Goal: Information Seeking & Learning: Learn about a topic

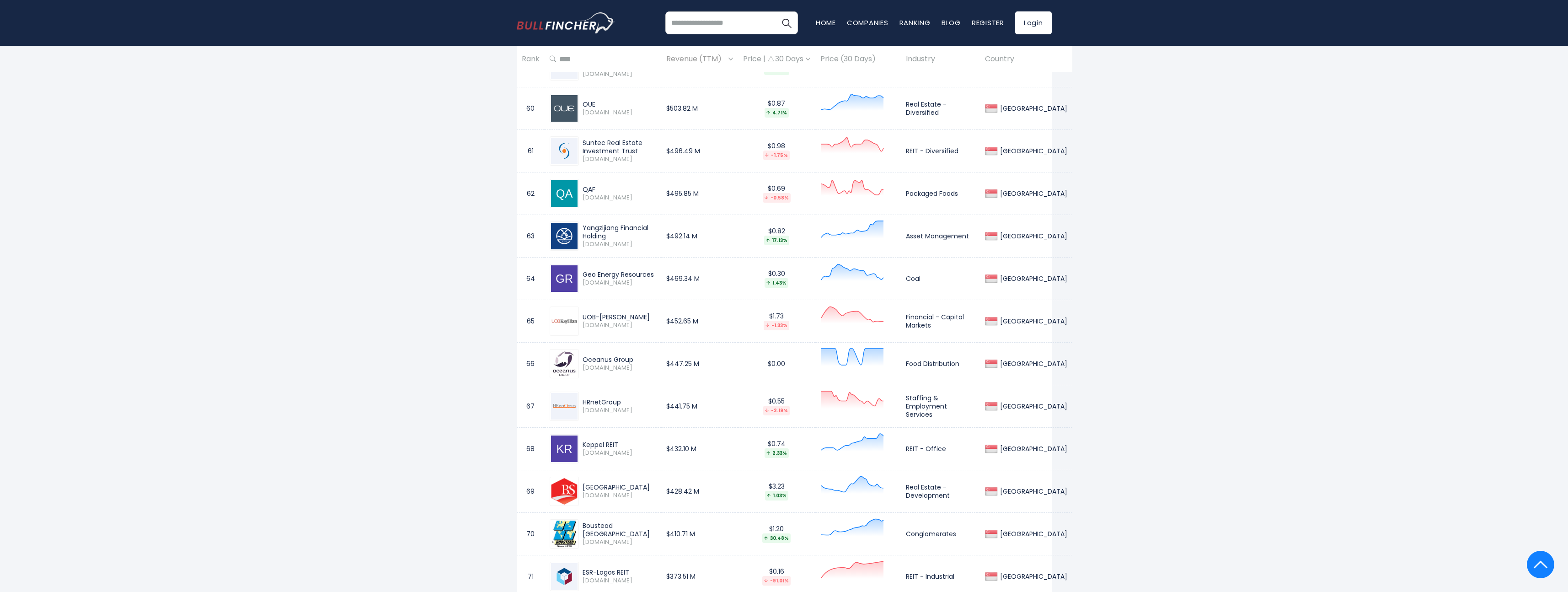
scroll to position [3235, 0]
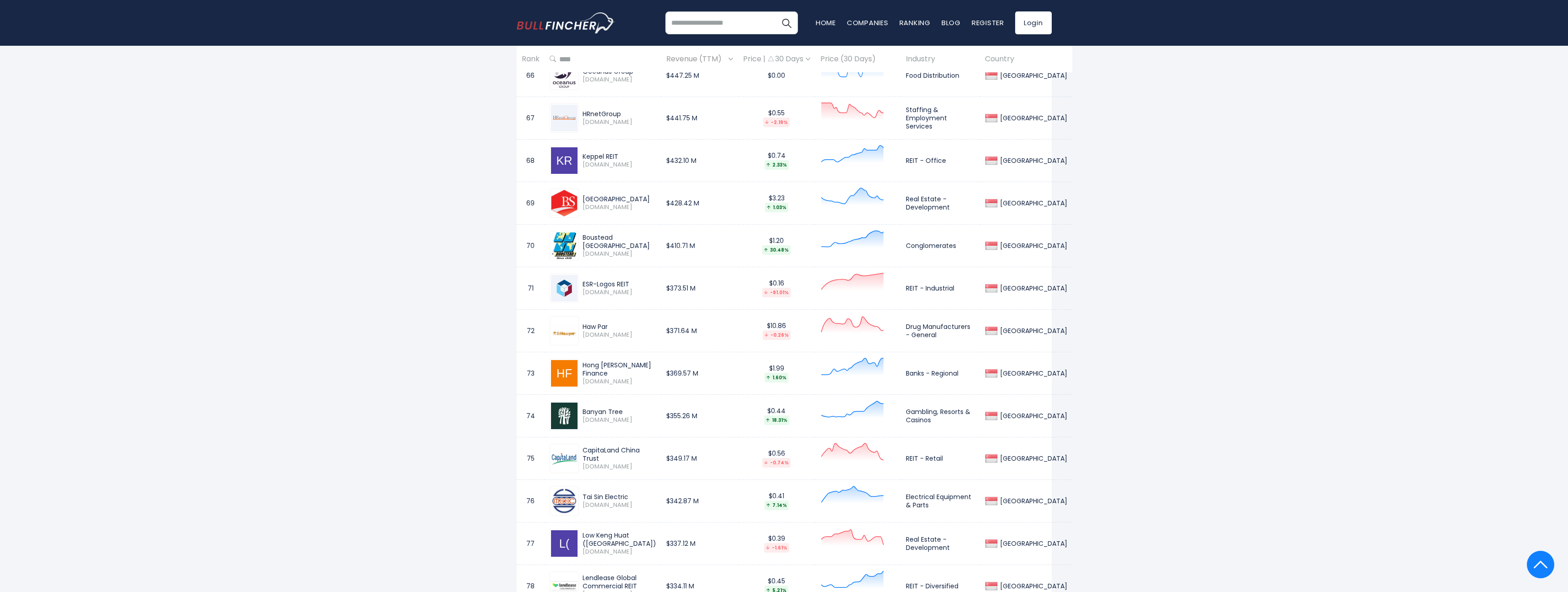
click at [1447, 283] on div "Singapore Entire World 30,373 North America 3,966" at bounding box center [784, 339] width 1568 height 7029
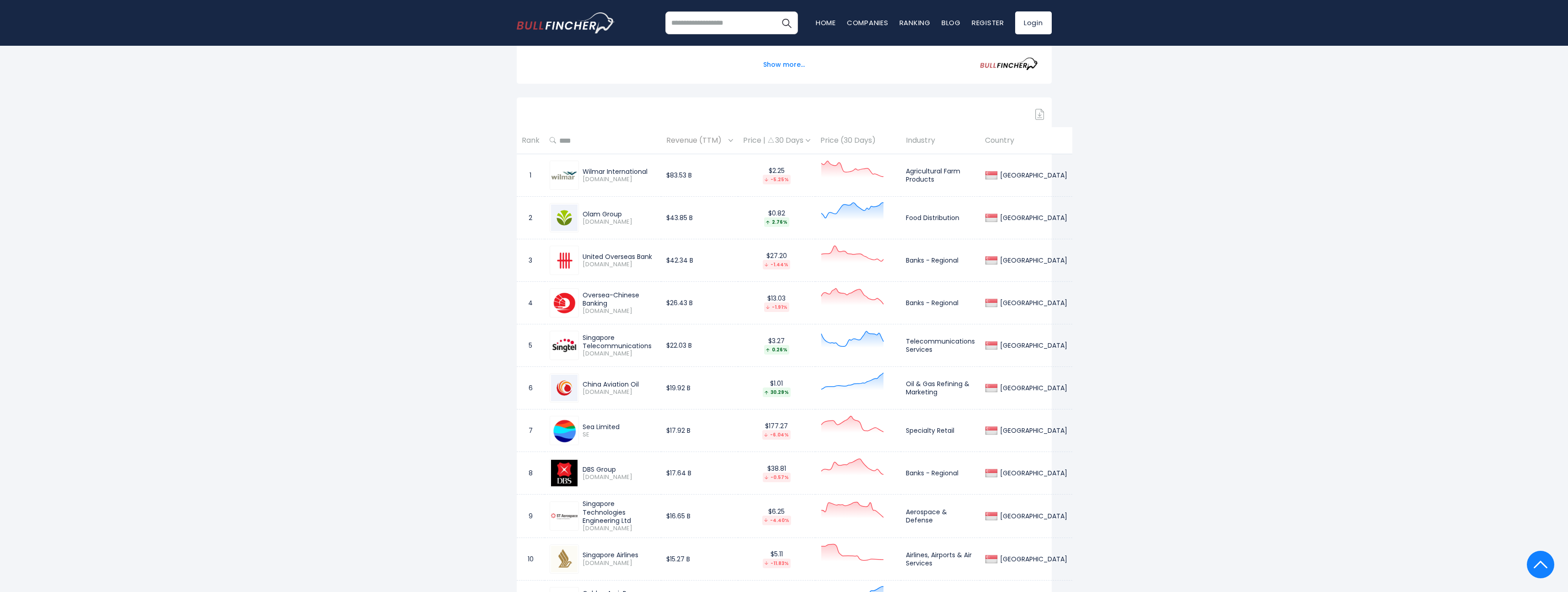
scroll to position [0, 0]
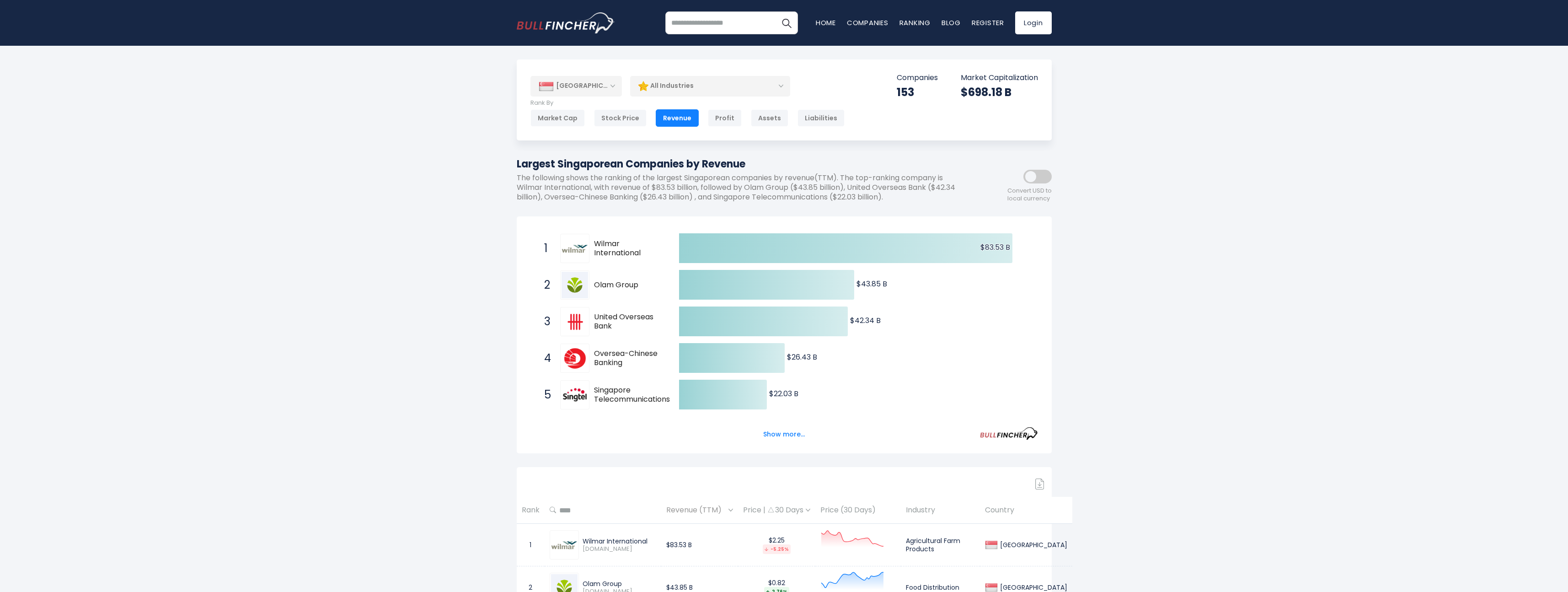
click at [747, 82] on div "All Industries" at bounding box center [710, 86] width 160 height 21
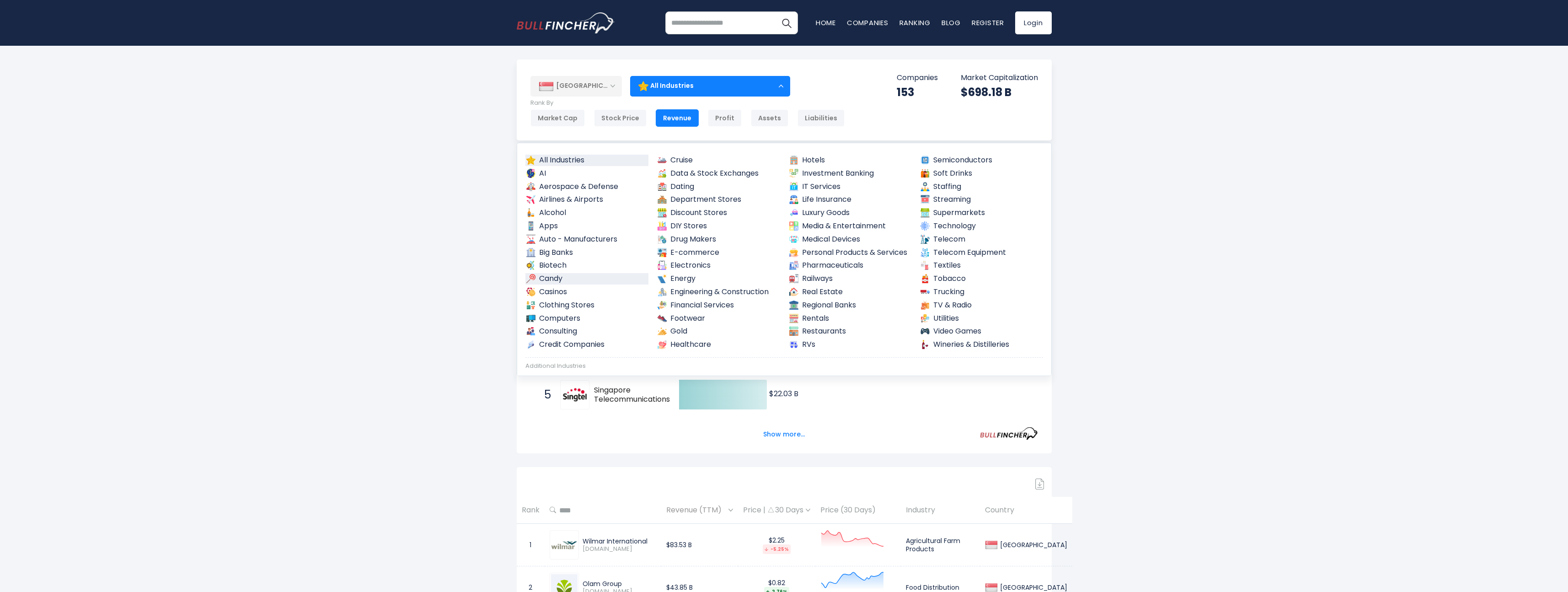
click at [550, 276] on link "Candy" at bounding box center [587, 278] width 123 height 11
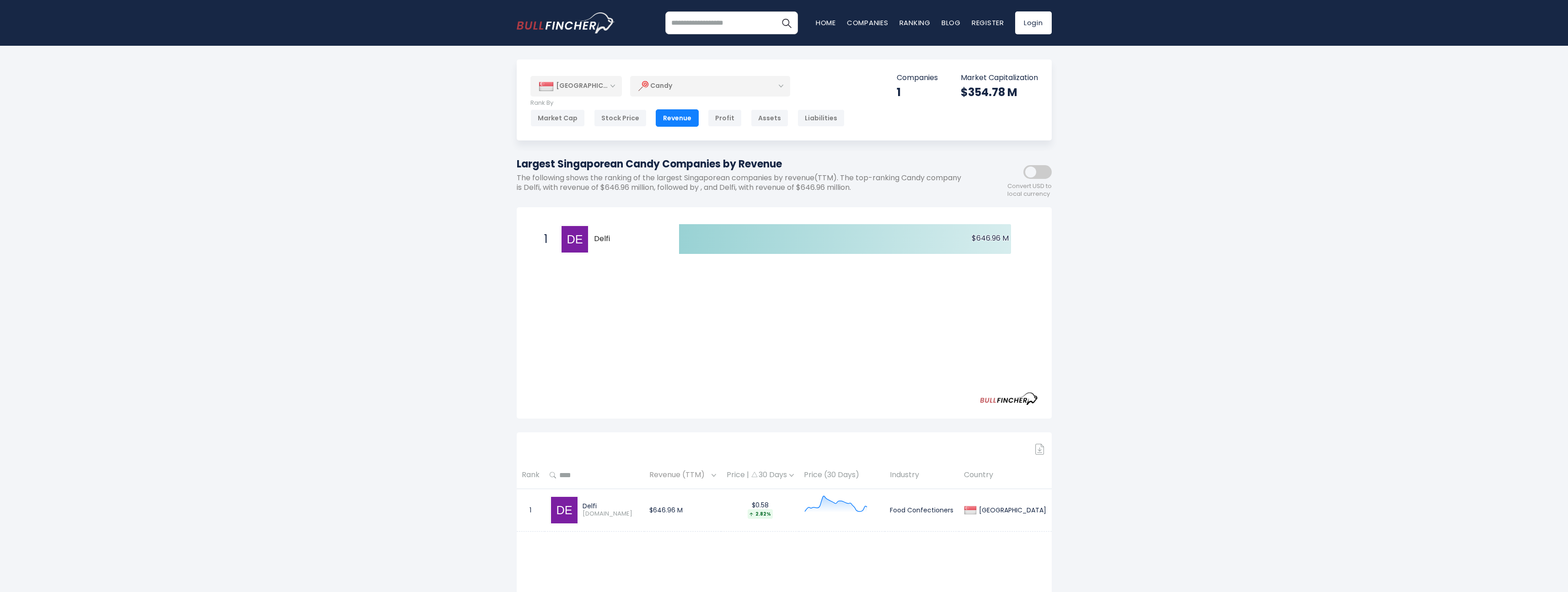
click at [685, 92] on div "Candy" at bounding box center [710, 86] width 160 height 21
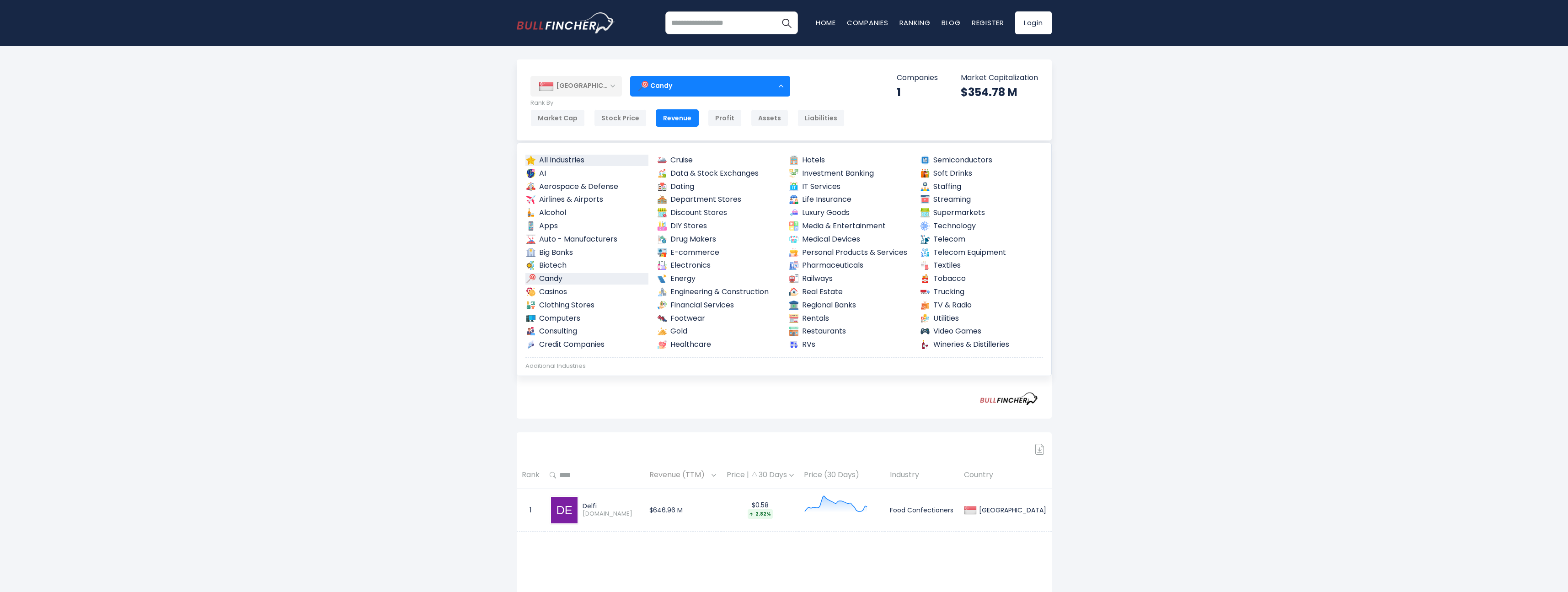
click at [569, 161] on link "All Industries" at bounding box center [587, 160] width 123 height 11
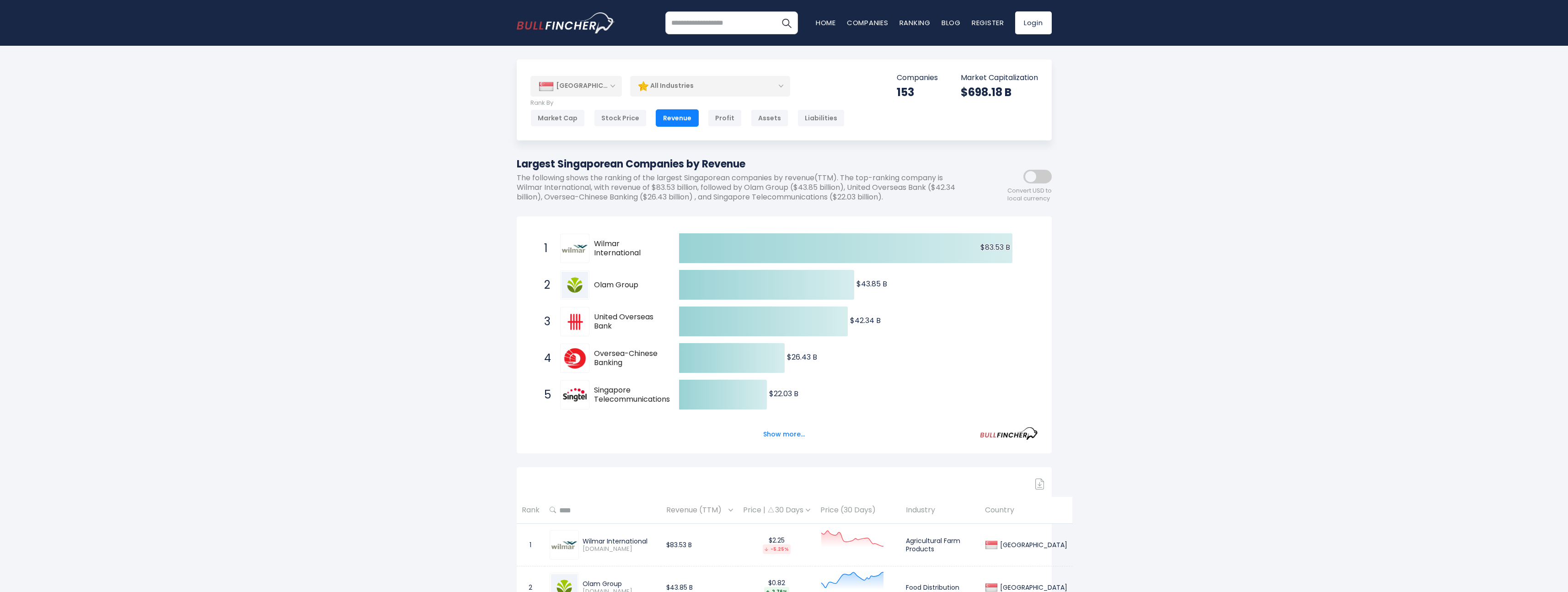
drag, startPoint x: 513, startPoint y: 166, endPoint x: 752, endPoint y: 166, distance: 239.0
copy h1 "Largest Singaporean Companies by Revenue"
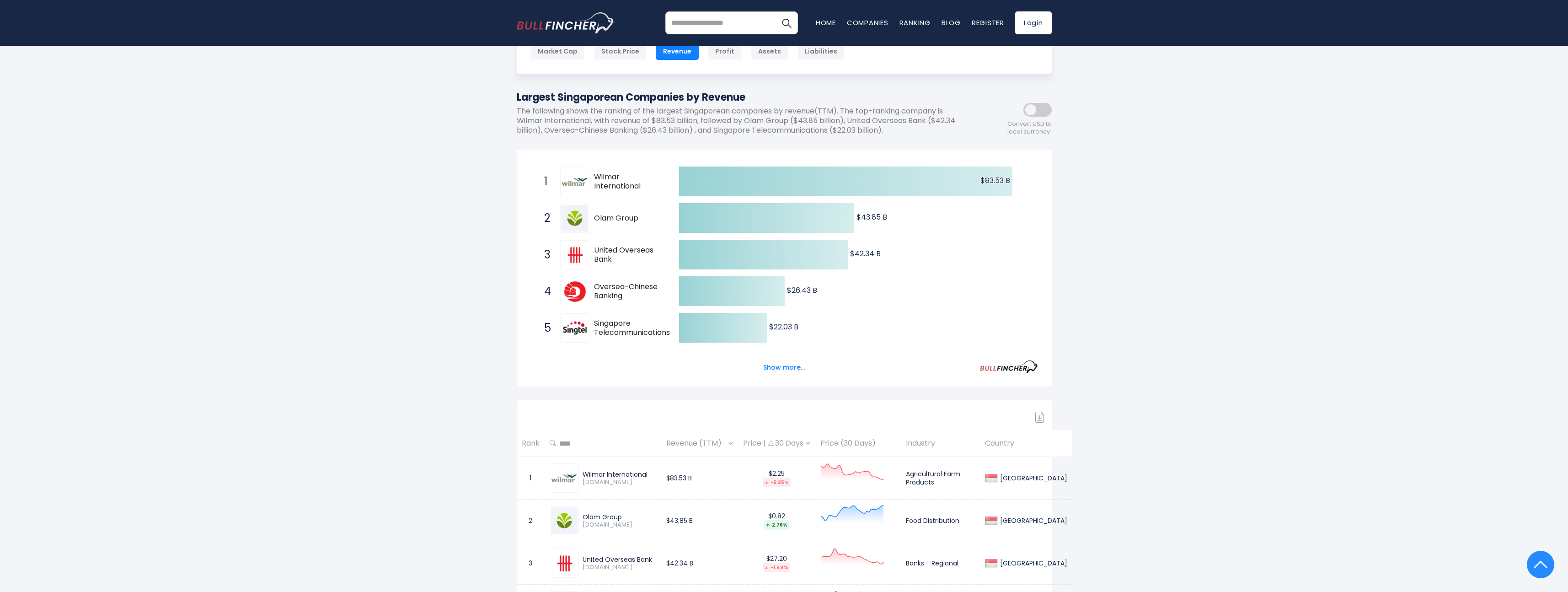
scroll to position [2, 0]
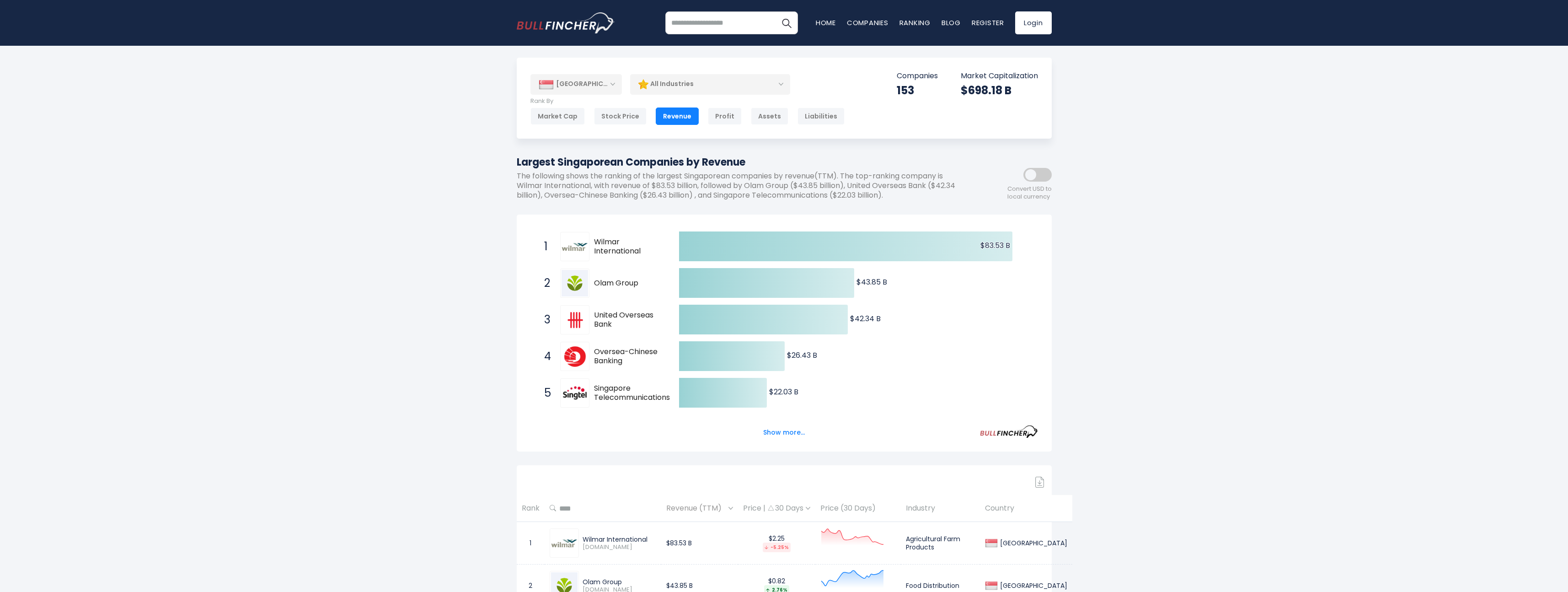
click at [716, 87] on div "All Industries" at bounding box center [710, 84] width 160 height 21
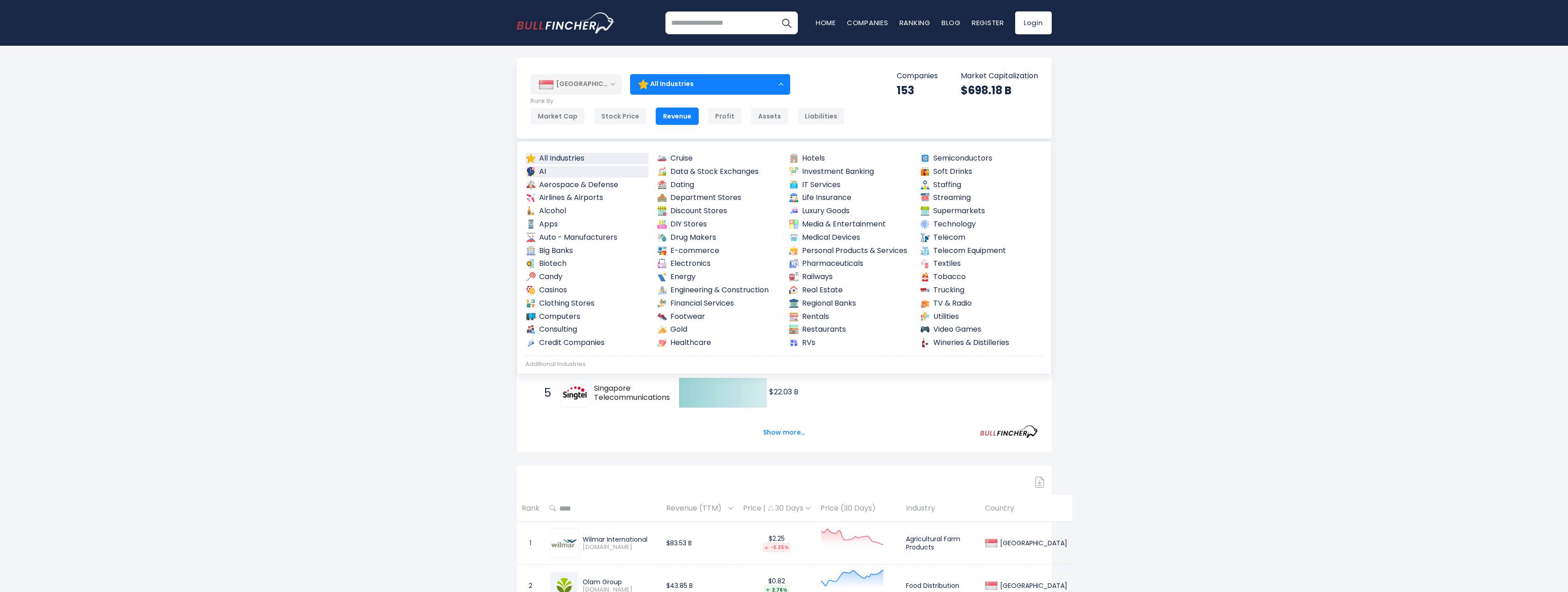
click at [553, 175] on link "AI" at bounding box center [587, 171] width 123 height 11
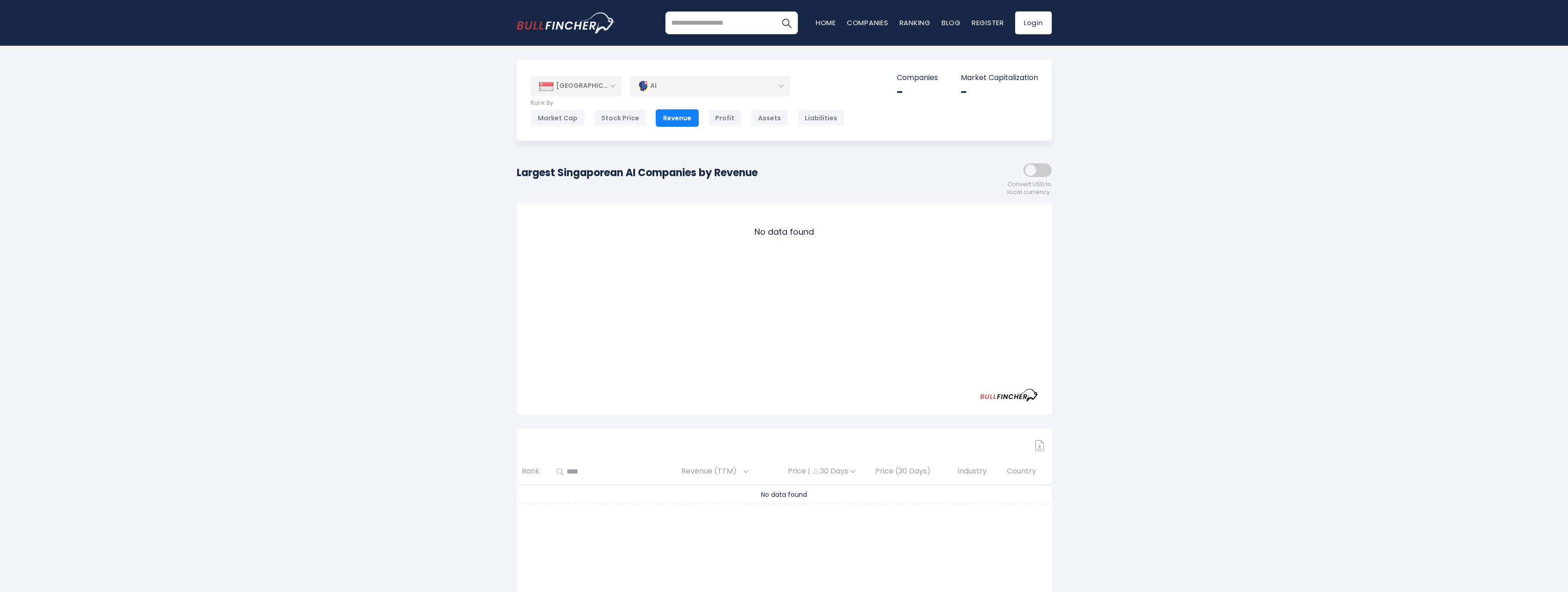
click at [722, 90] on div "AI" at bounding box center [710, 86] width 160 height 21
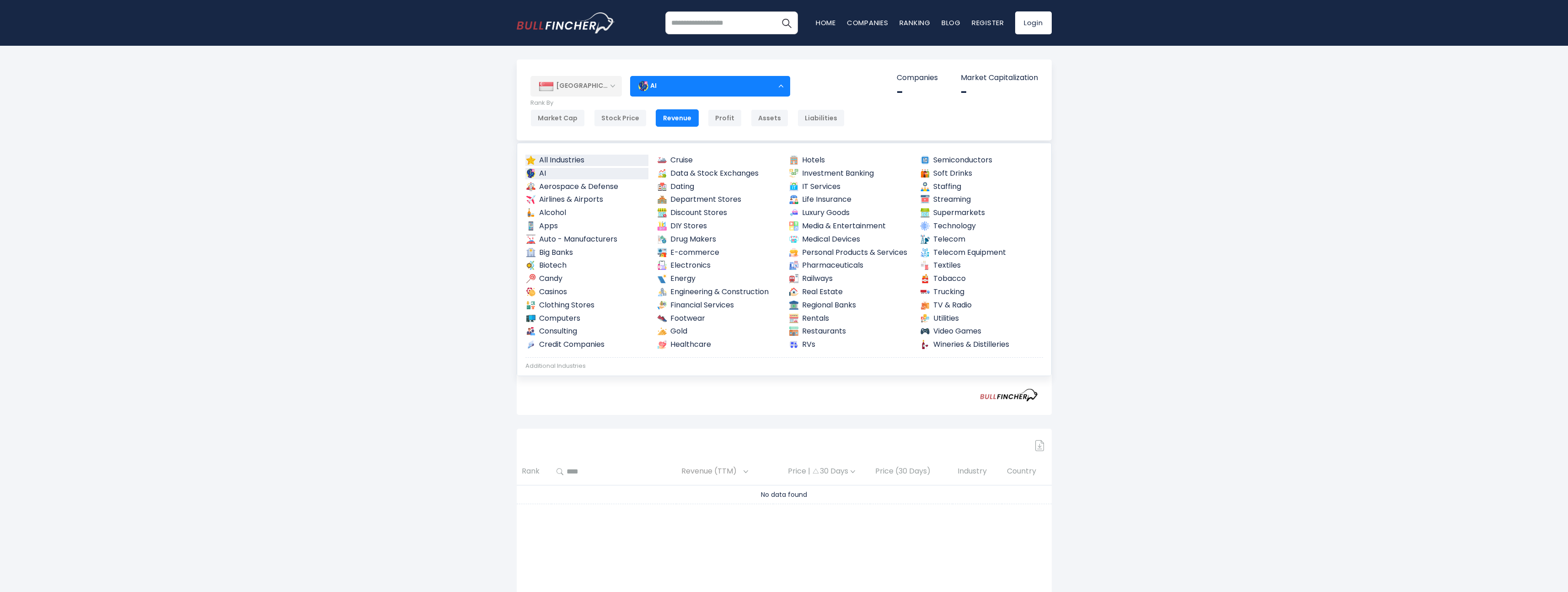
click at [572, 160] on link "All Industries" at bounding box center [587, 160] width 123 height 11
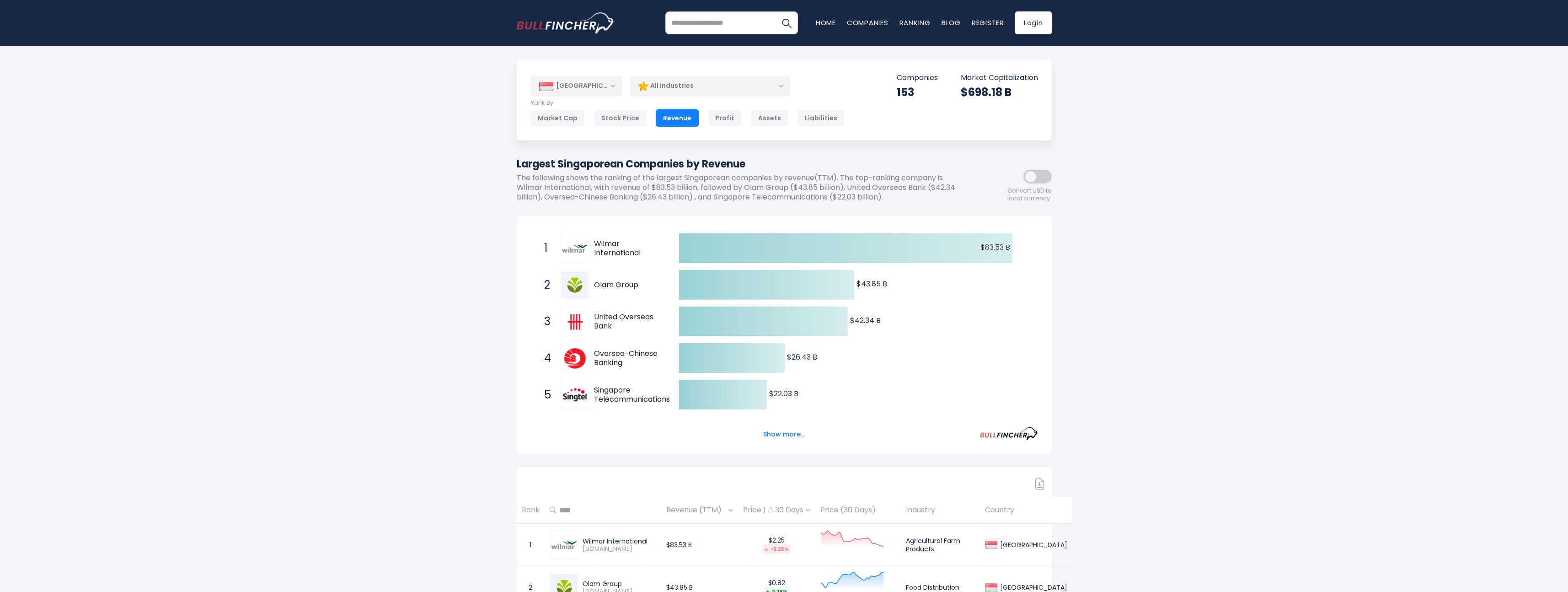
click at [574, 88] on div "[GEOGRAPHIC_DATA]" at bounding box center [576, 86] width 91 height 20
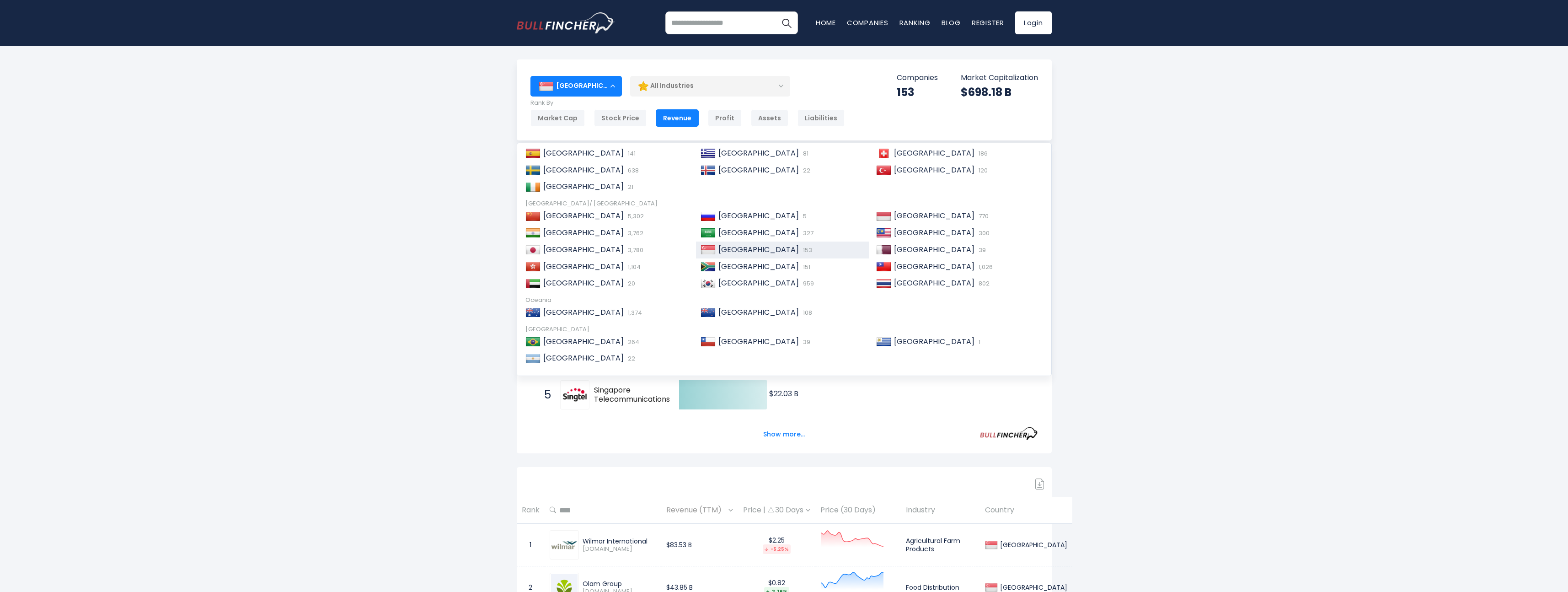
scroll to position [140, 0]
click at [557, 216] on span "[GEOGRAPHIC_DATA]" at bounding box center [583, 212] width 81 height 11
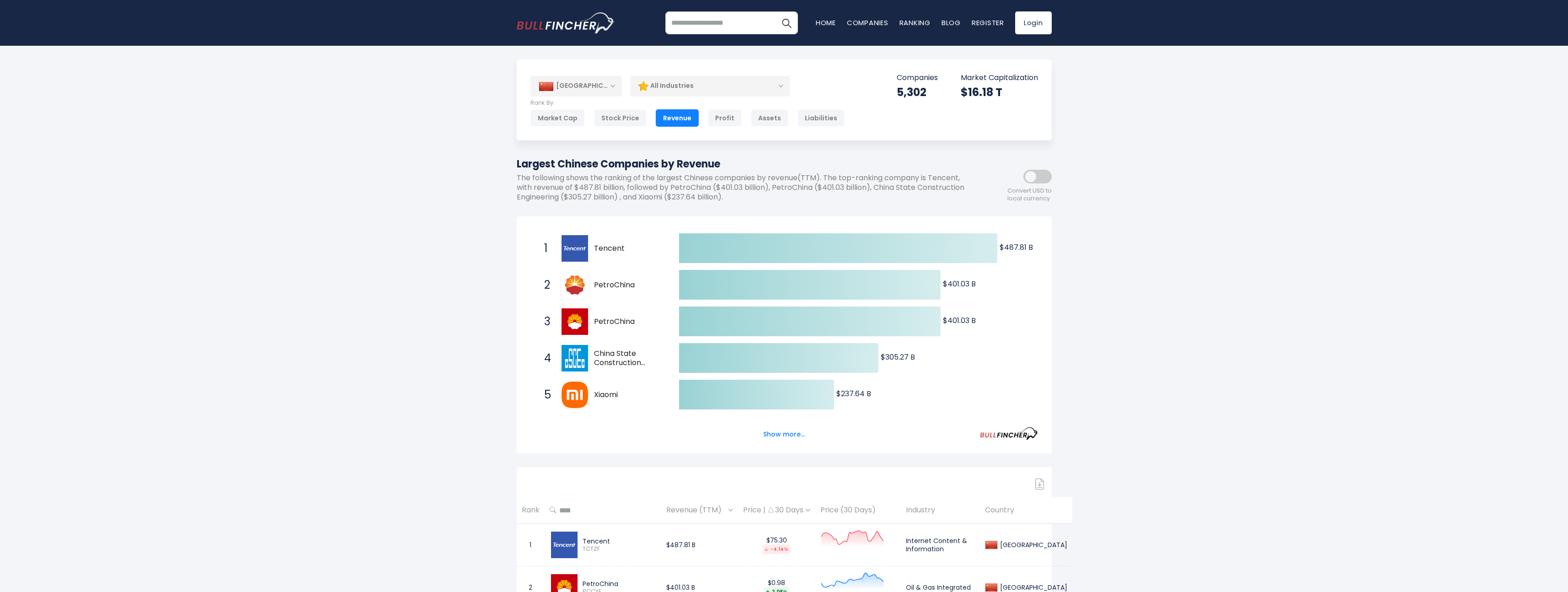
click at [589, 91] on div "[GEOGRAPHIC_DATA]" at bounding box center [576, 86] width 91 height 20
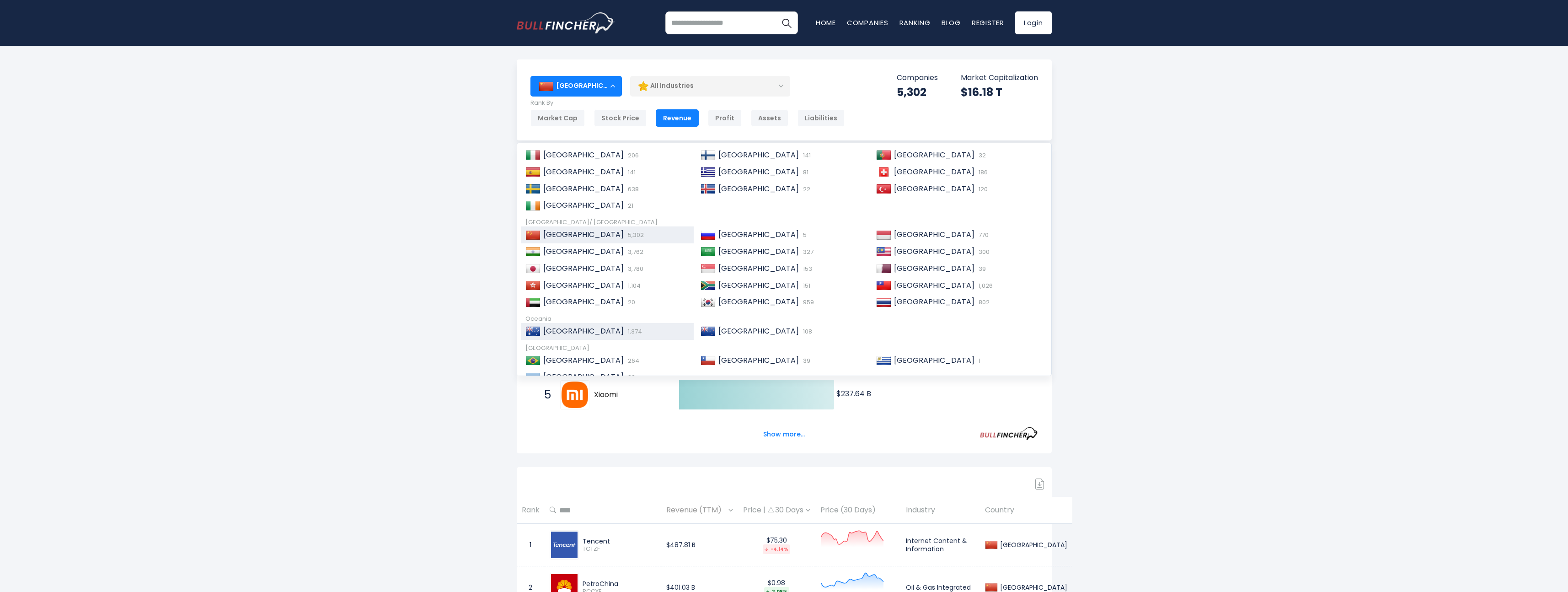
scroll to position [119, 0]
click at [553, 286] on span "[GEOGRAPHIC_DATA]" at bounding box center [583, 284] width 81 height 11
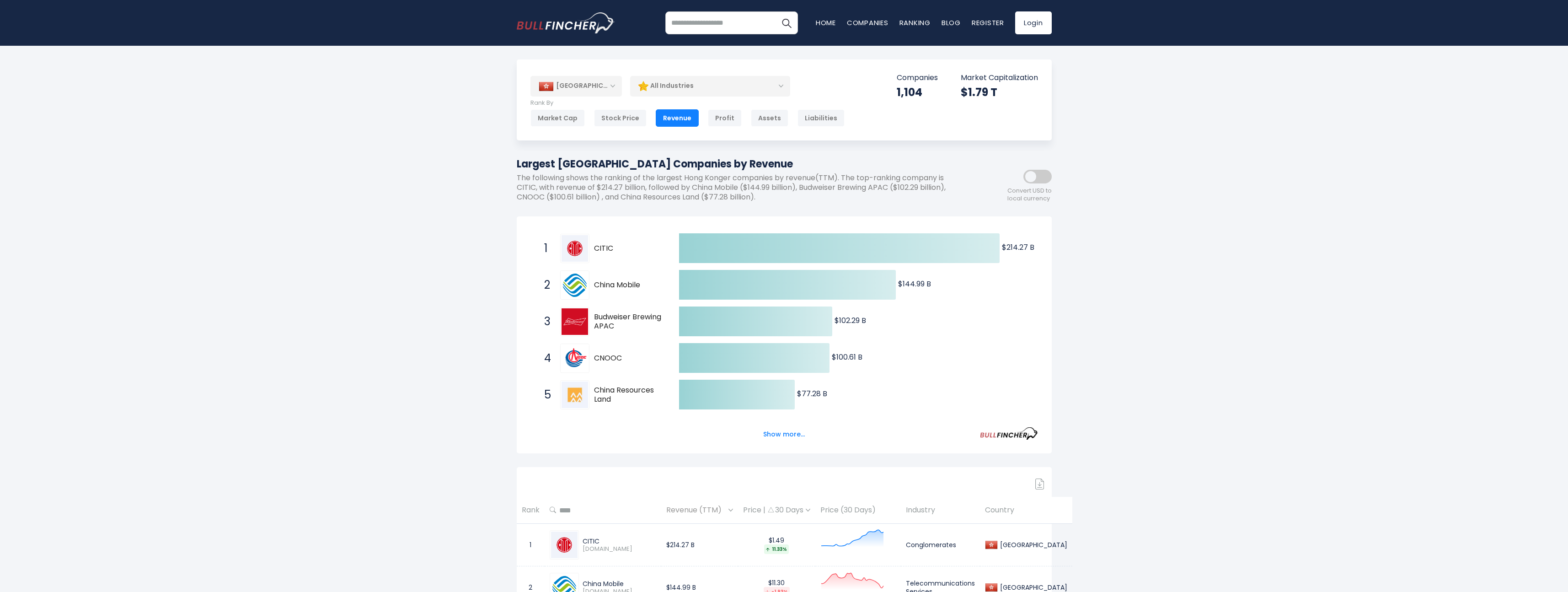
click at [572, 82] on div "[GEOGRAPHIC_DATA]" at bounding box center [576, 86] width 91 height 20
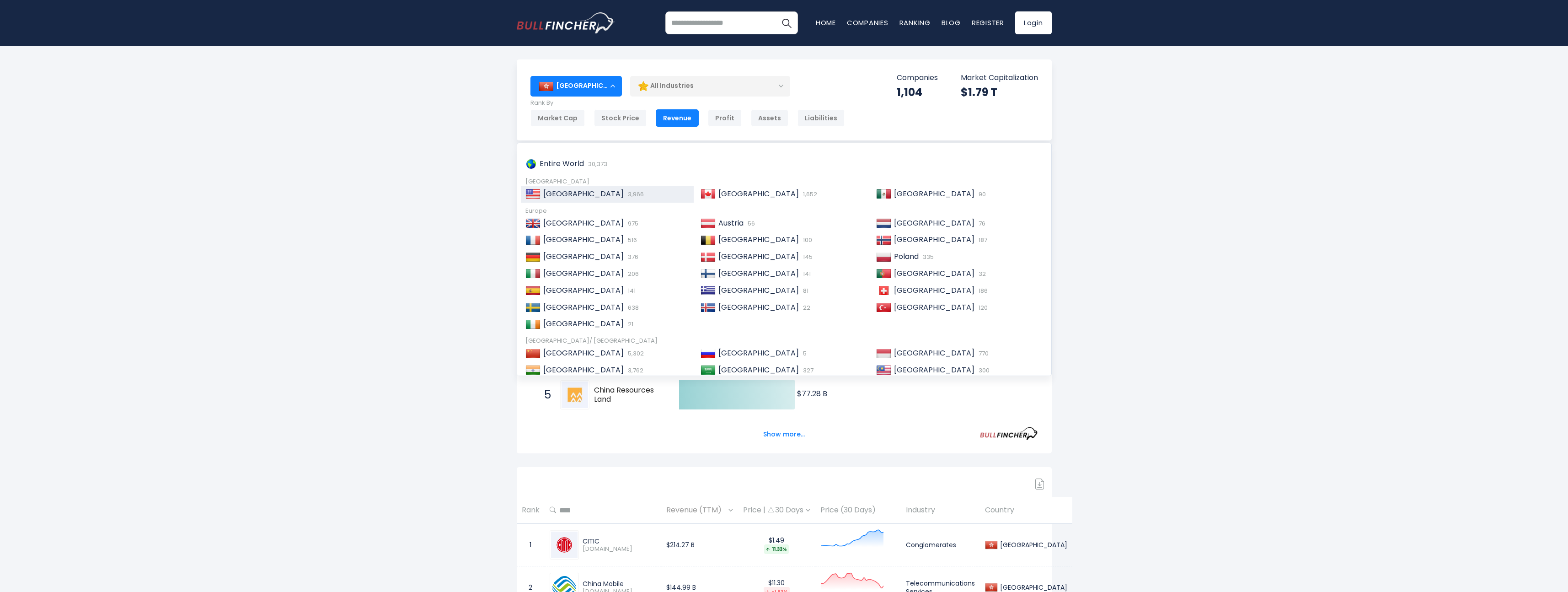
click at [564, 191] on span "United States" at bounding box center [583, 194] width 81 height 11
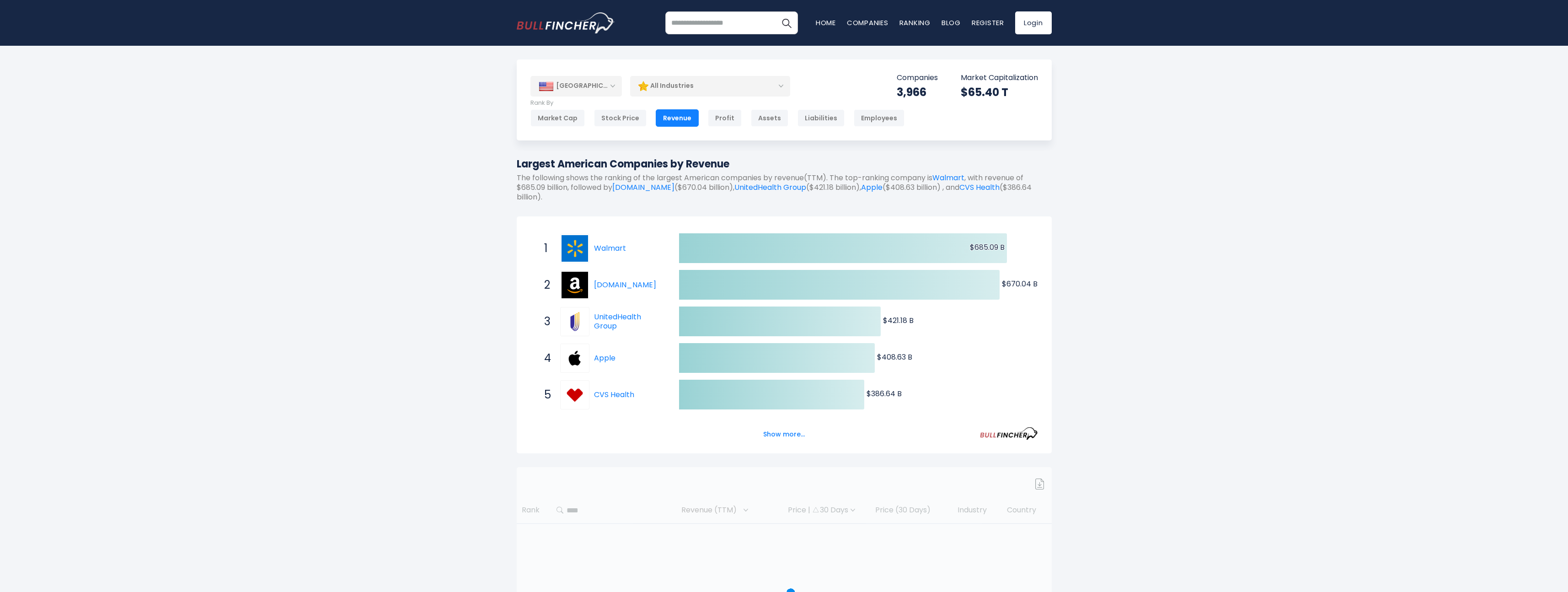
click at [686, 29] on input "search" at bounding box center [731, 23] width 132 height 23
type input "******"
click at [775, 11] on button "Search" at bounding box center [786, 23] width 23 height 23
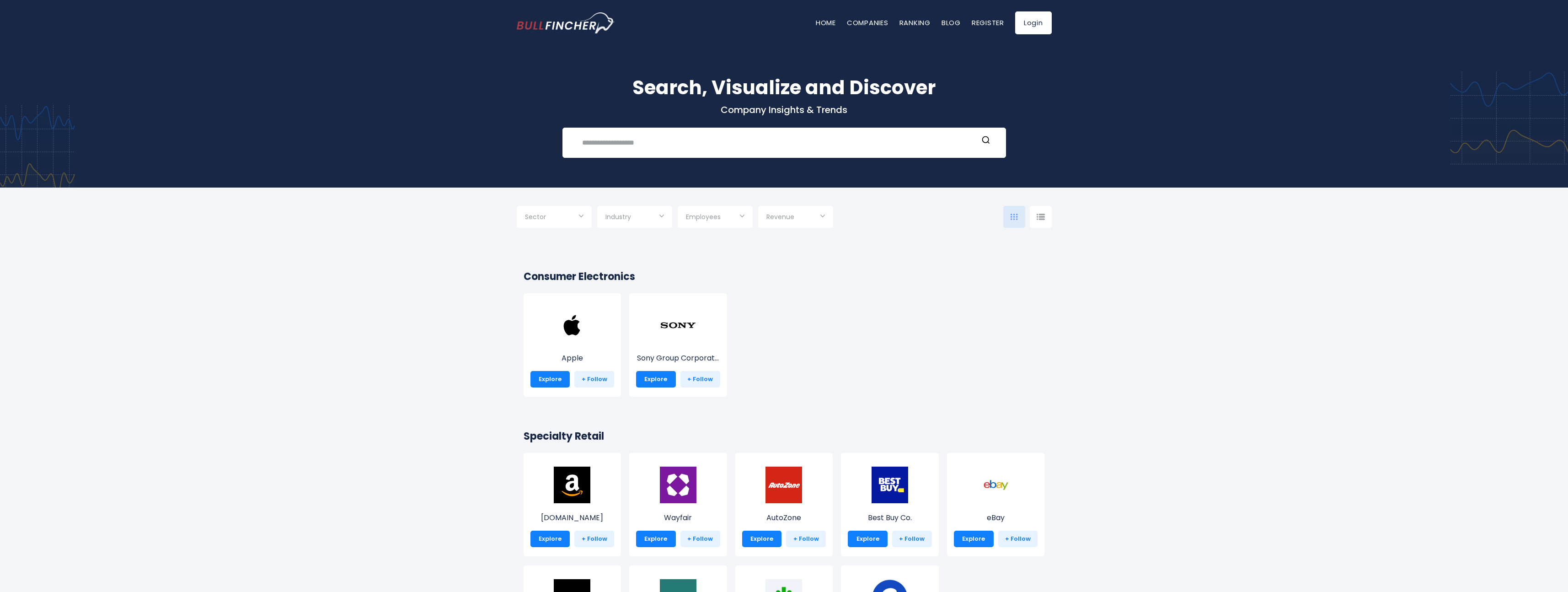
click at [566, 222] on input "Selection" at bounding box center [554, 218] width 59 height 16
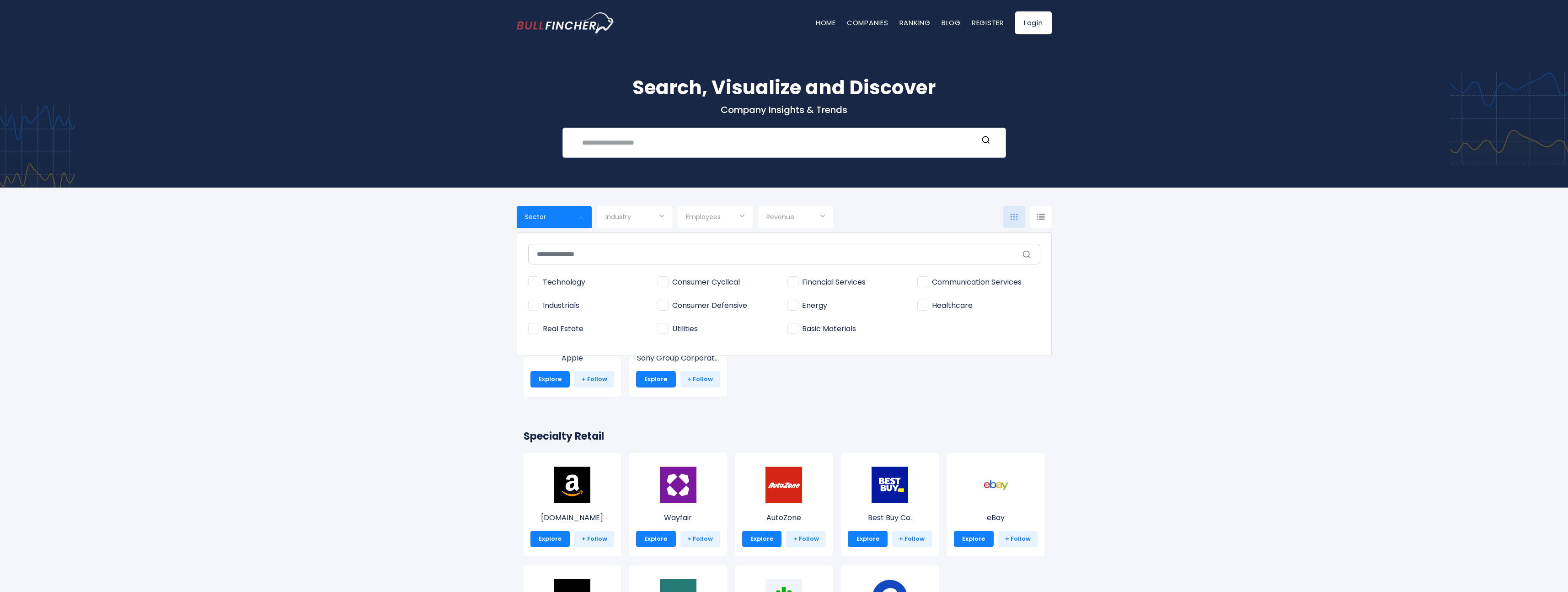
click at [633, 151] on input "text" at bounding box center [777, 142] width 402 height 17
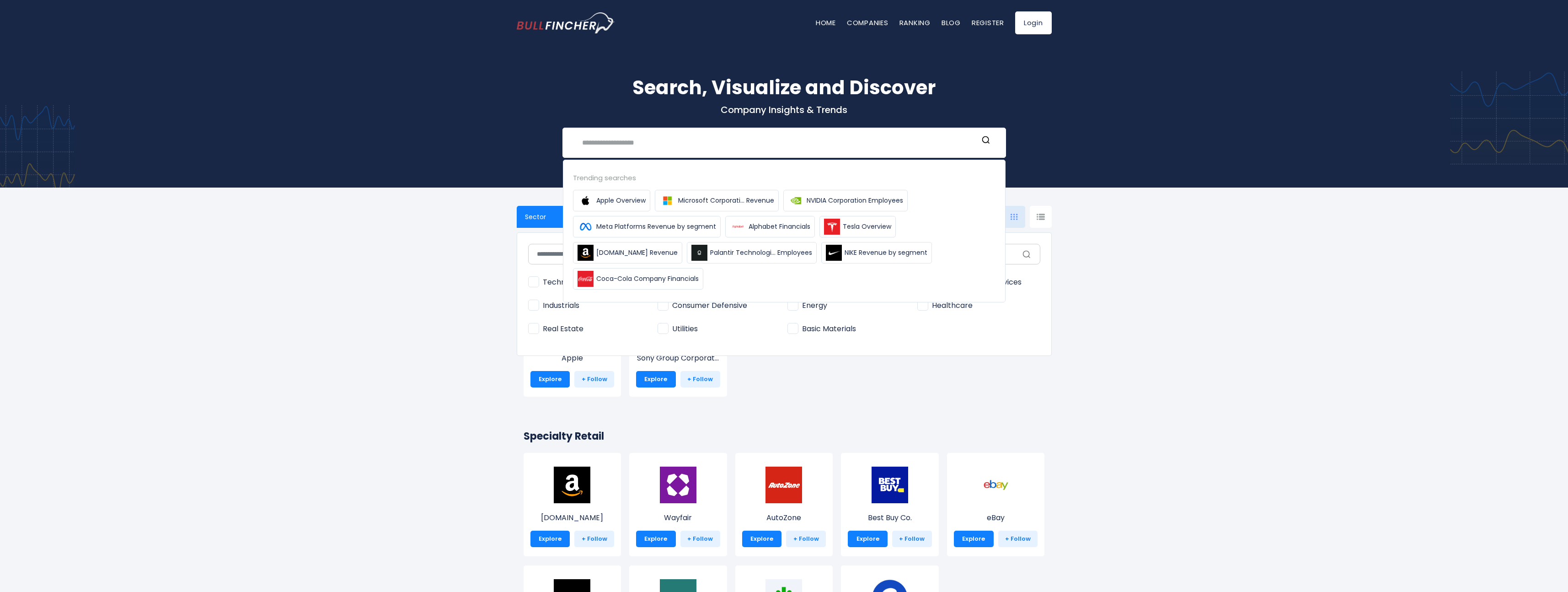
click at [473, 263] on div at bounding box center [784, 296] width 1568 height 592
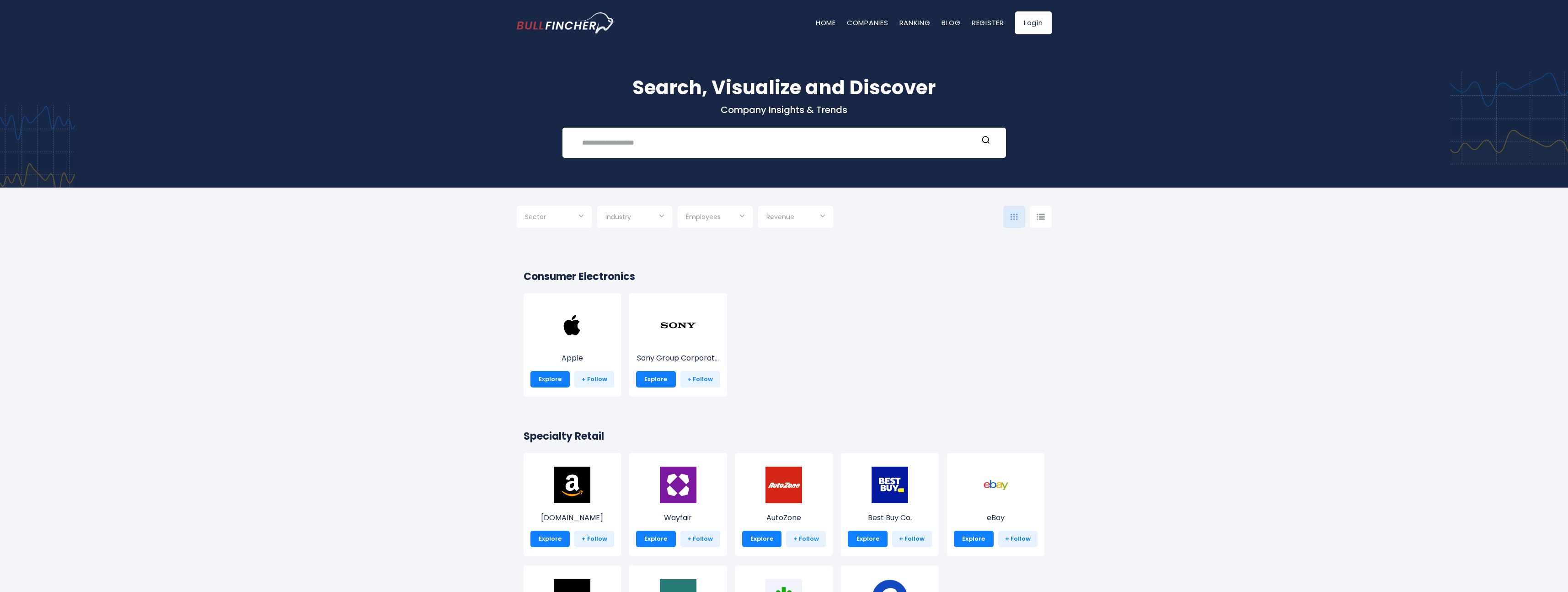
click at [563, 219] on input "Selection" at bounding box center [554, 218] width 59 height 16
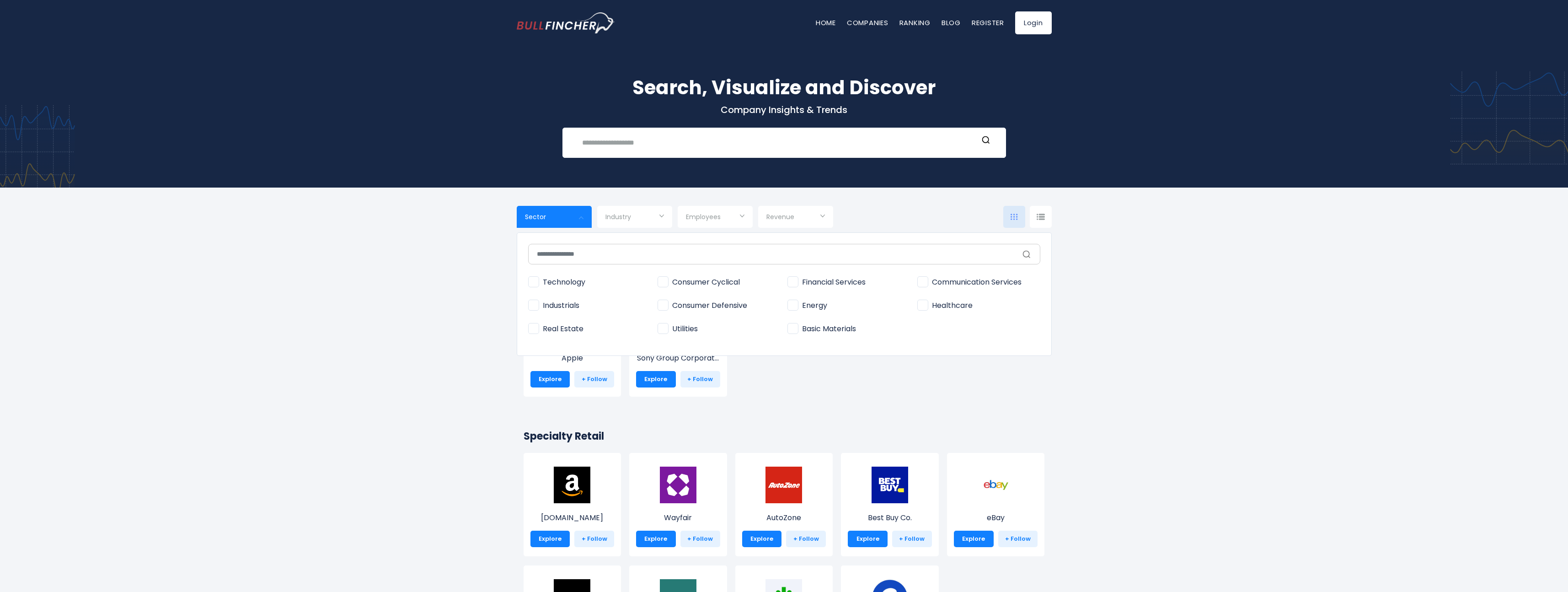
click at [629, 216] on span "Industry" at bounding box center [618, 216] width 25 height 8
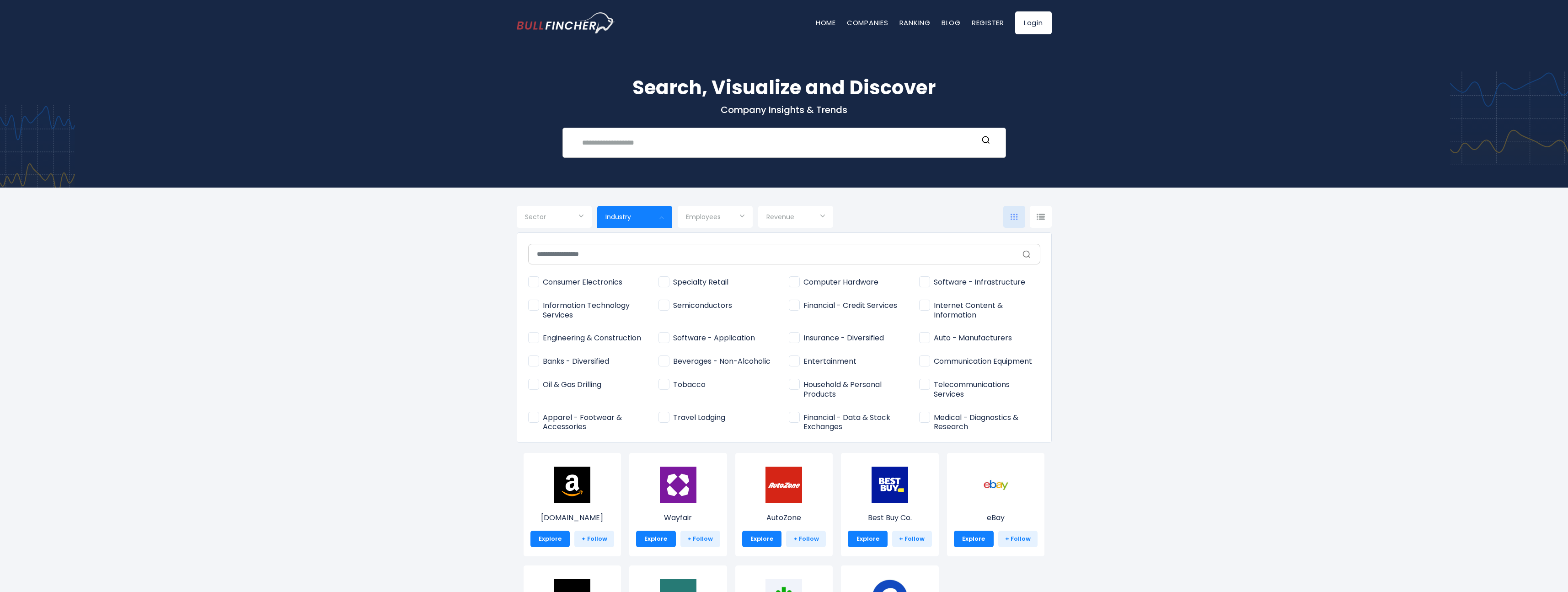
click at [660, 148] on input "text" at bounding box center [777, 142] width 402 height 17
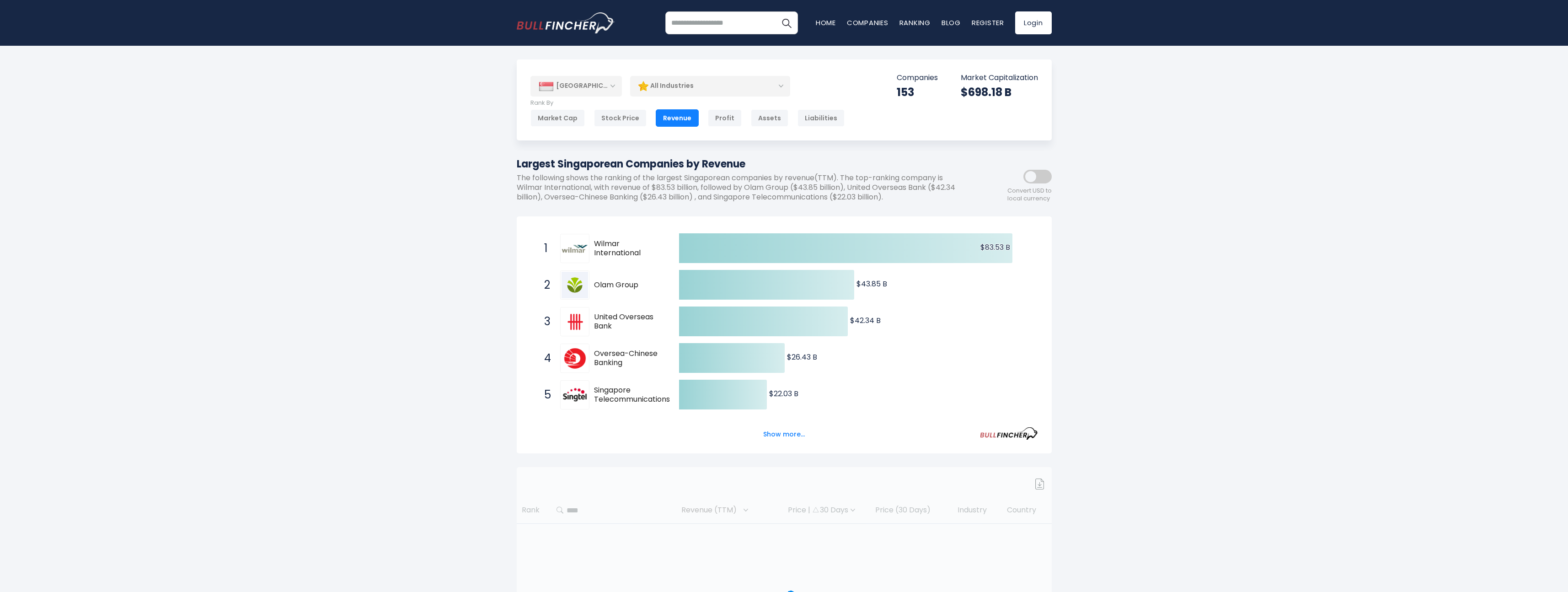
click at [603, 85] on div "[GEOGRAPHIC_DATA]" at bounding box center [576, 86] width 91 height 20
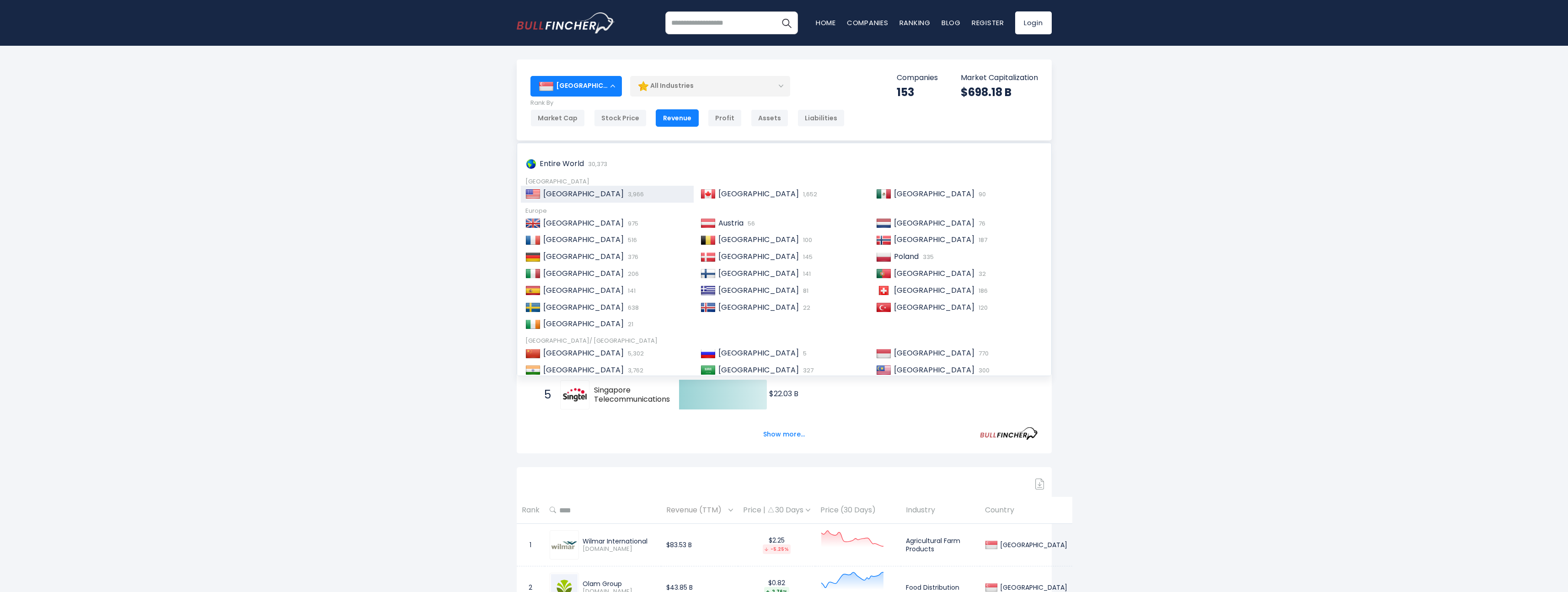
click at [576, 196] on span "[GEOGRAPHIC_DATA]" at bounding box center [583, 194] width 81 height 11
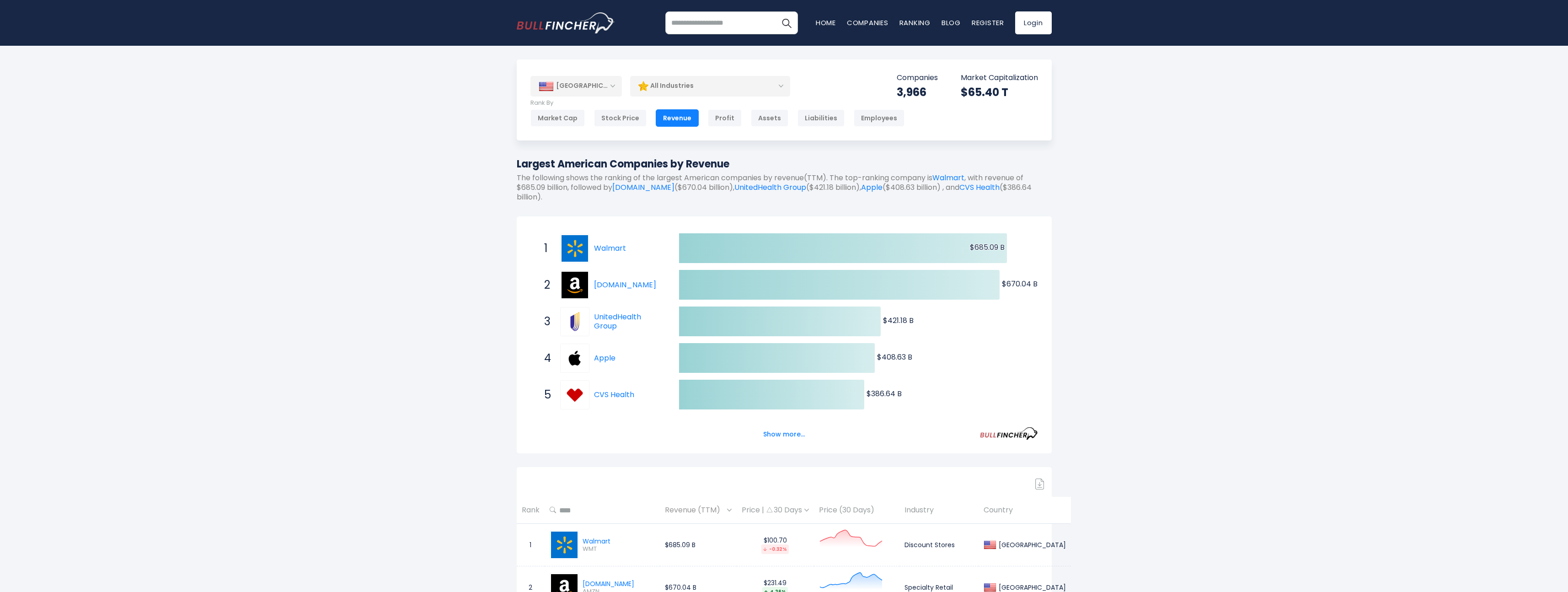
click at [584, 86] on div "[GEOGRAPHIC_DATA]" at bounding box center [576, 86] width 91 height 20
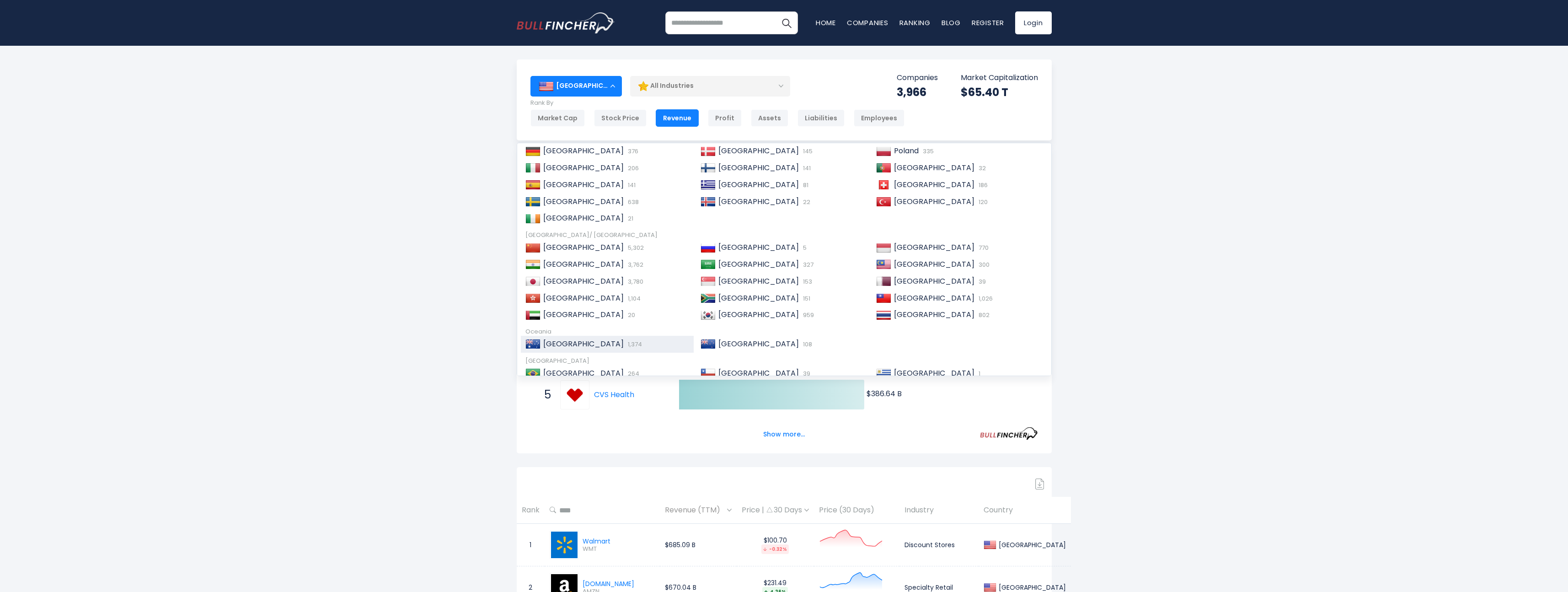
scroll to position [135, 0]
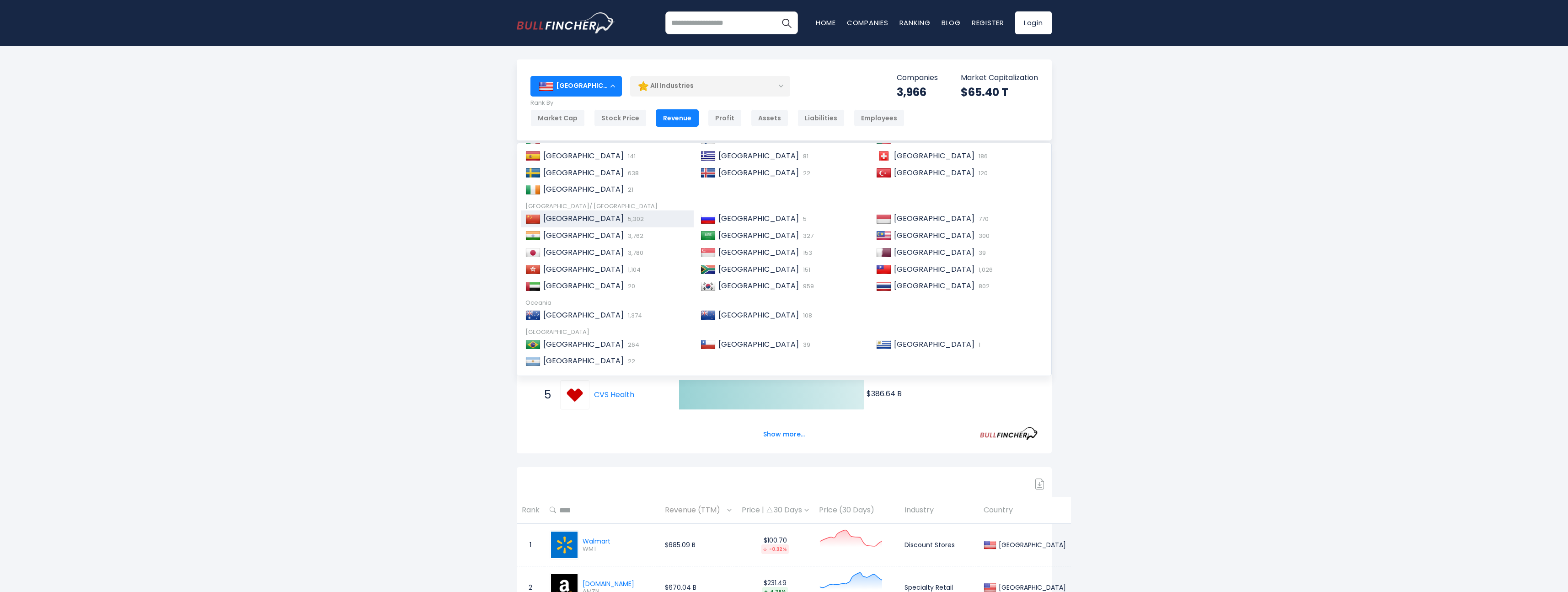
click at [625, 218] on span "5,302" at bounding box center [634, 219] width 18 height 9
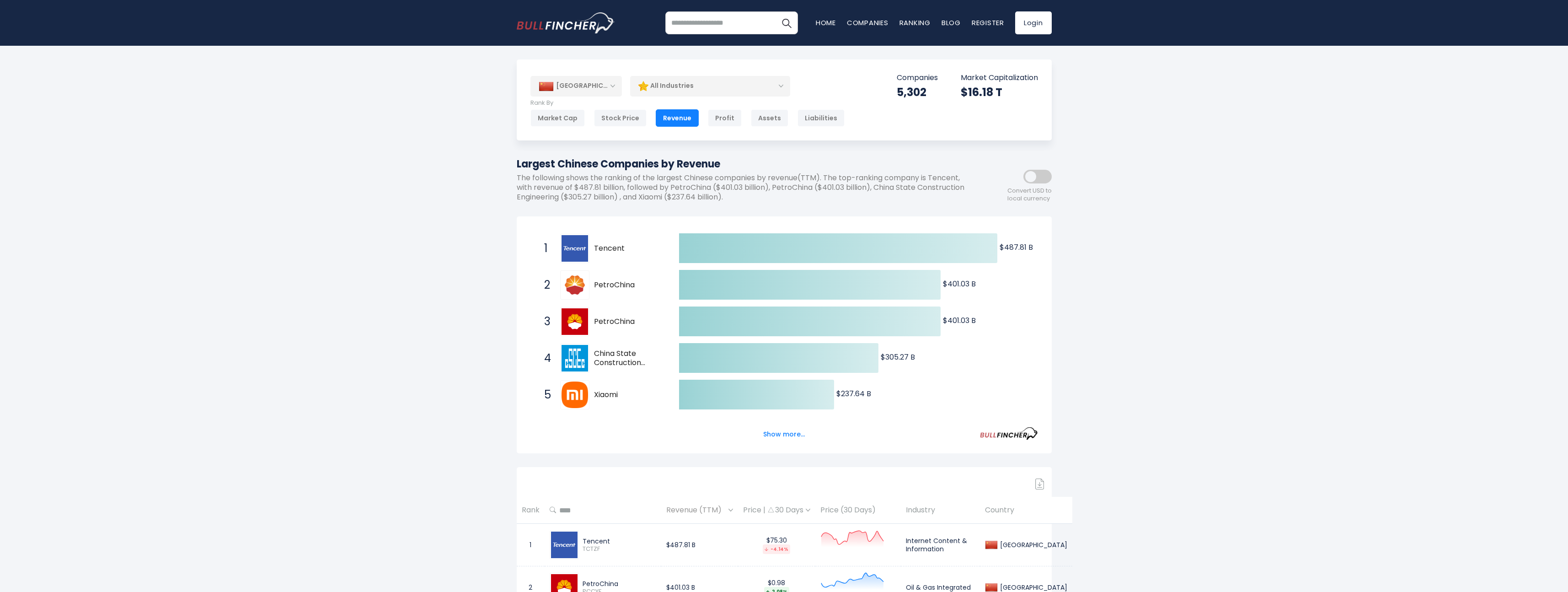
click at [609, 87] on div "[GEOGRAPHIC_DATA]" at bounding box center [576, 86] width 91 height 20
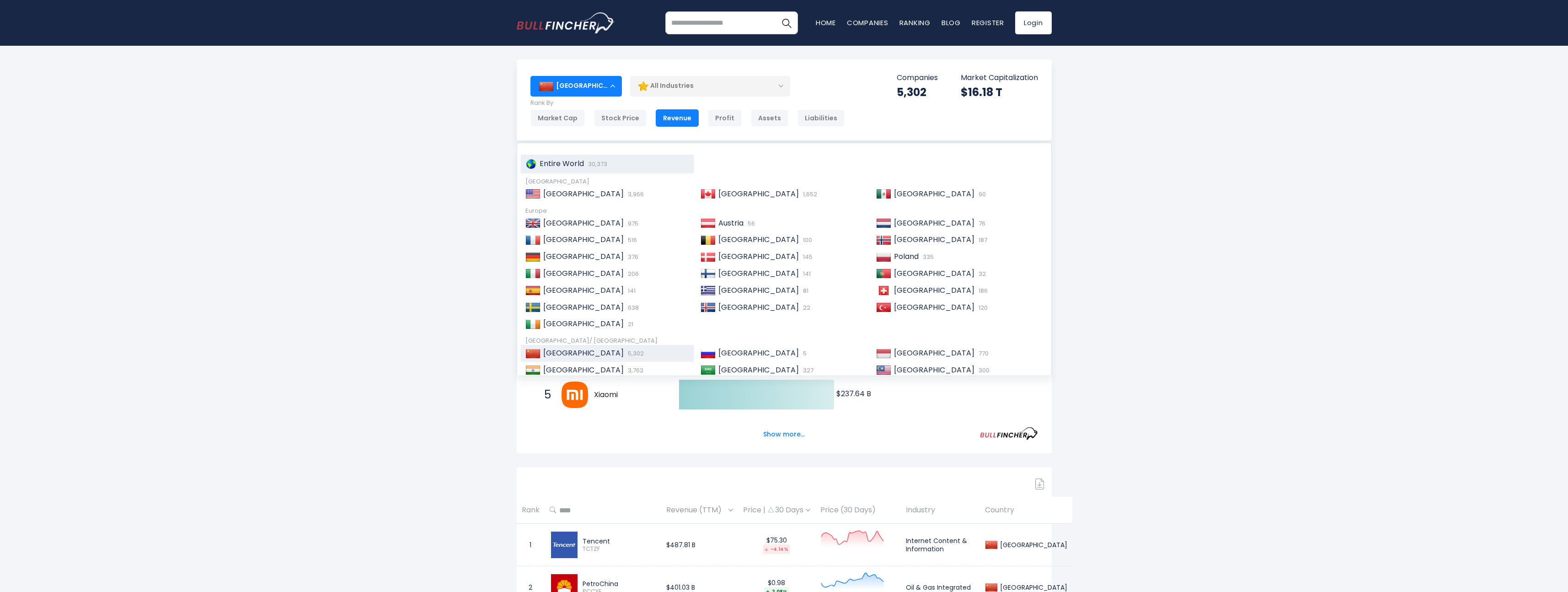
click at [599, 167] on span "30,373" at bounding box center [597, 163] width 21 height 9
